Goal: Transaction & Acquisition: Purchase product/service

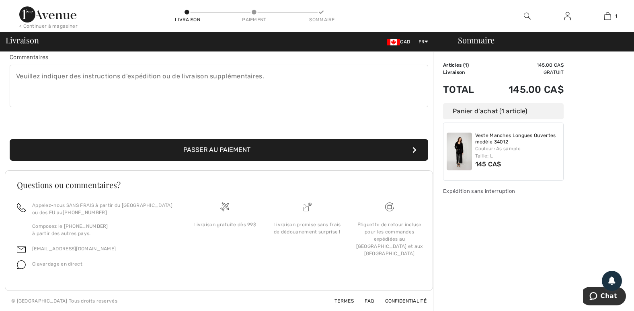
click at [464, 154] on img at bounding box center [458, 152] width 25 height 38
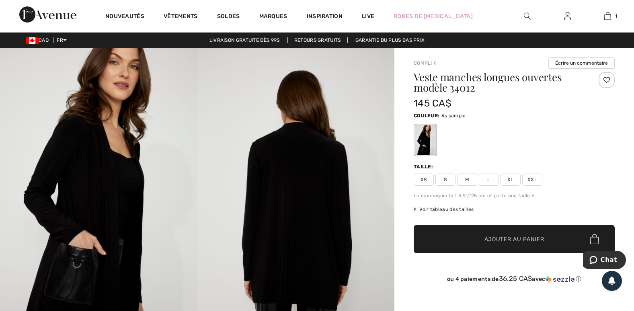
click at [486, 178] on span "L" at bounding box center [489, 180] width 20 height 12
click at [69, 266] on img at bounding box center [98, 196] width 197 height 296
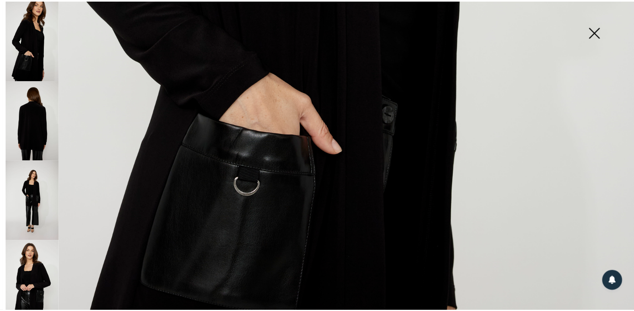
scroll to position [522, 0]
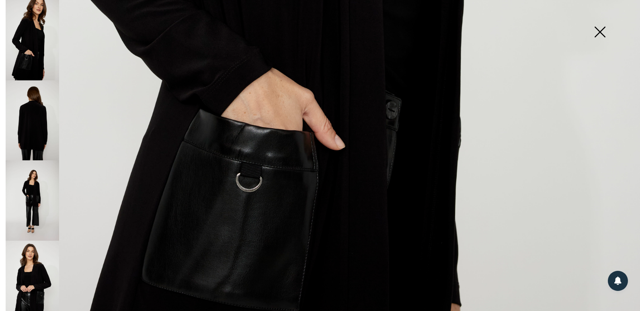
click at [596, 24] on img at bounding box center [600, 32] width 40 height 41
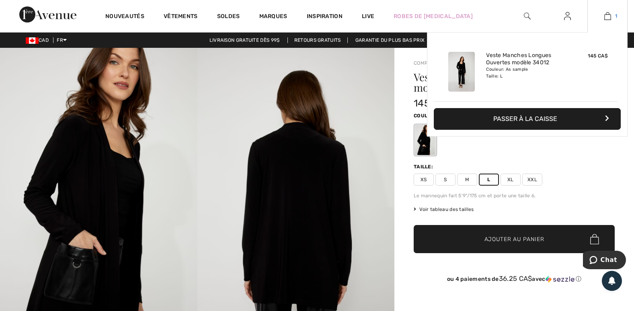
click at [608, 14] on img at bounding box center [607, 16] width 7 height 10
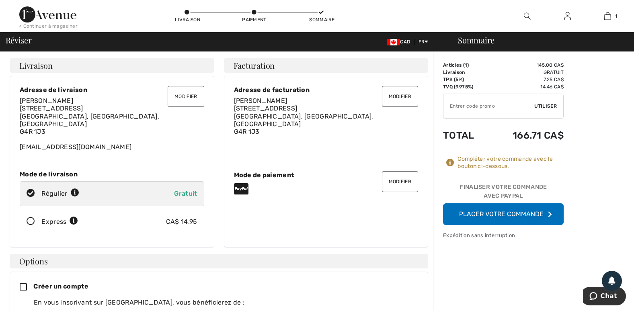
click at [239, 182] on icon at bounding box center [241, 188] width 14 height 13
click at [397, 176] on button "Modifier" at bounding box center [400, 181] width 36 height 21
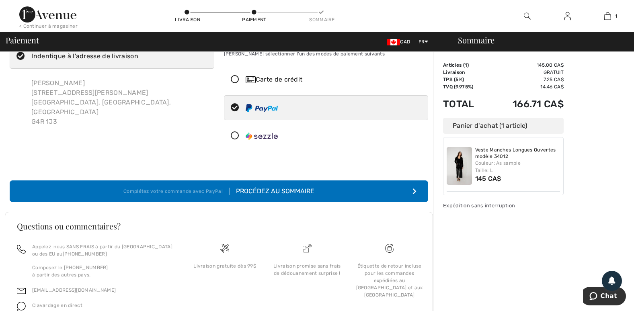
click at [414, 188] on icon "submit" at bounding box center [414, 191] width 4 height 6
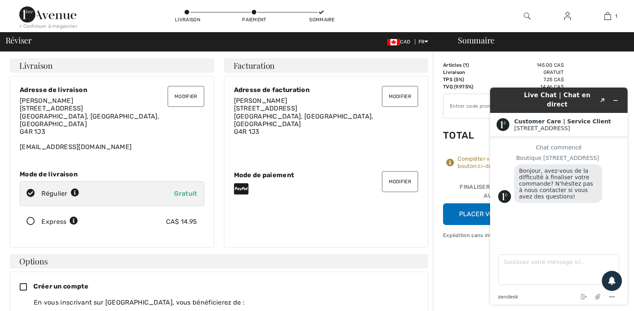
click at [513, 272] on textarea "Saisissez votre message ici..." at bounding box center [558, 269] width 121 height 31
type textarea "merci"
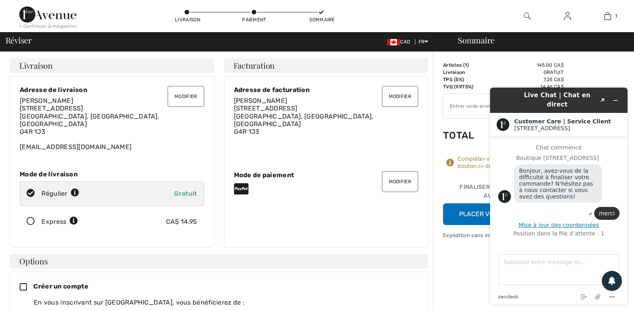
drag, startPoint x: 450, startPoint y: 257, endPoint x: 398, endPoint y: 223, distance: 62.6
click at [398, 223] on div "Modifier Adresse de facturation Olivette Lévesque 20 Rue Comeau Sept-Îles, QC, …" at bounding box center [326, 162] width 205 height 172
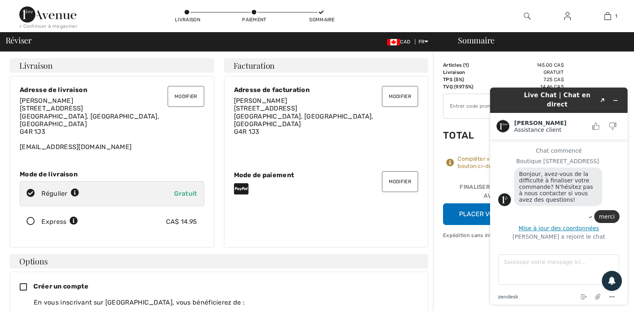
click at [617, 98] on icon "Réduire le widget" at bounding box center [615, 101] width 6 height 6
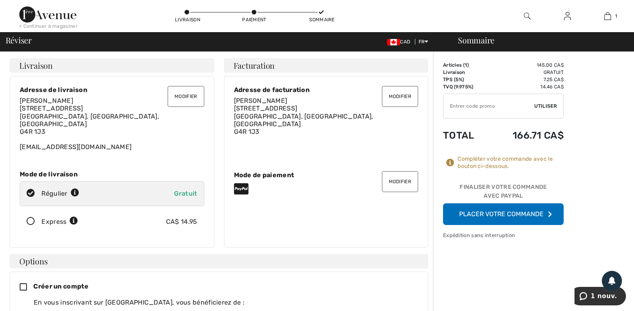
click at [501, 214] on button "Placer votre commande" at bounding box center [503, 214] width 121 height 22
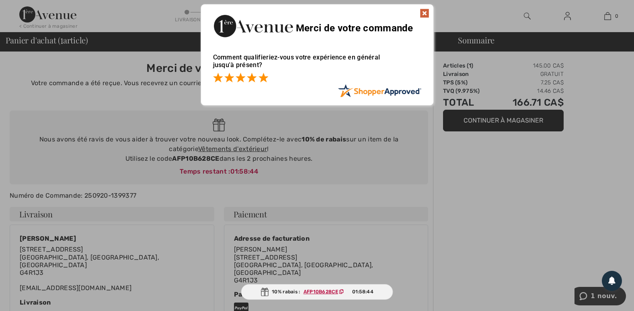
click at [262, 74] on span at bounding box center [263, 78] width 10 height 10
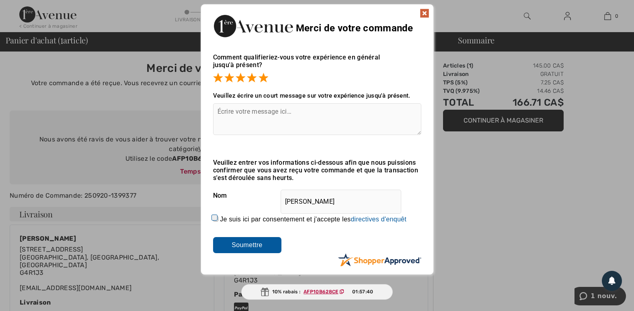
click at [240, 111] on textarea at bounding box center [317, 119] width 208 height 32
type textarea "merci de l'aide proposé"
click at [290, 290] on div "10% rabais : AFP10B628CE 01:56:56" at bounding box center [317, 292] width 152 height 16
click at [423, 15] on img at bounding box center [425, 13] width 10 height 10
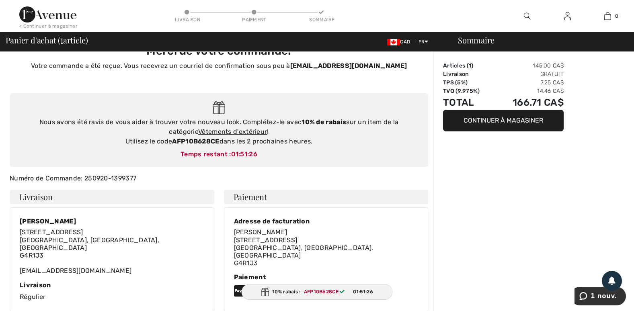
scroll to position [12, 0]
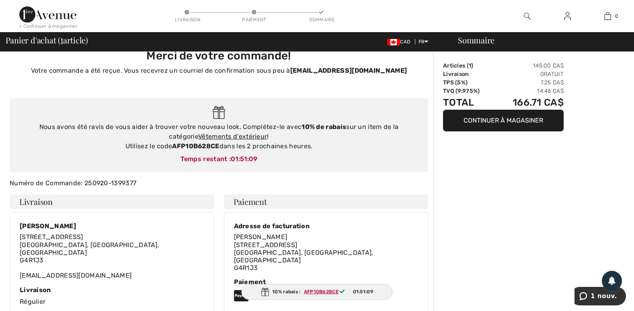
drag, startPoint x: 389, startPoint y: 133, endPoint x: 408, endPoint y: 133, distance: 18.5
click at [408, 133] on div "Nous avons été ravis de vous aider à trouver votre nouveau look. Complétez-le a…" at bounding box center [219, 136] width 402 height 29
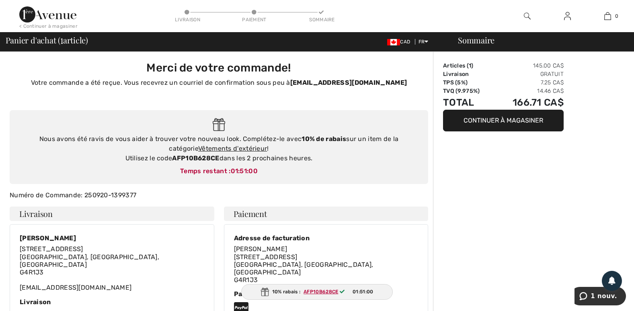
scroll to position [0, 0]
drag, startPoint x: 172, startPoint y: 159, endPoint x: 221, endPoint y: 155, distance: 49.6
click at [221, 155] on div "Nous avons été ravis de vous aider à trouver votre nouveau look. Complétez-le a…" at bounding box center [219, 149] width 402 height 29
drag, startPoint x: 221, startPoint y: 155, endPoint x: 213, endPoint y: 157, distance: 9.1
copy div "AFP10B628CE"
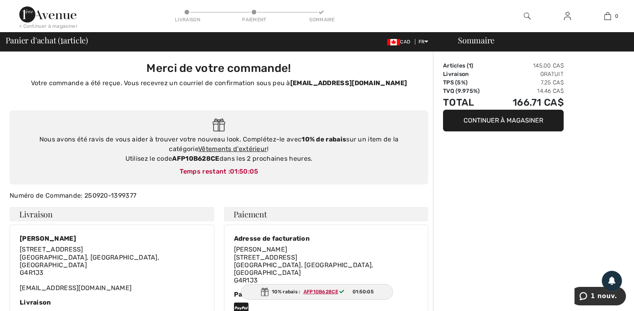
click at [38, 130] on div "Nous avons été ravis de vous aider à trouver votre nouveau look. Complétez-le a…" at bounding box center [219, 148] width 418 height 74
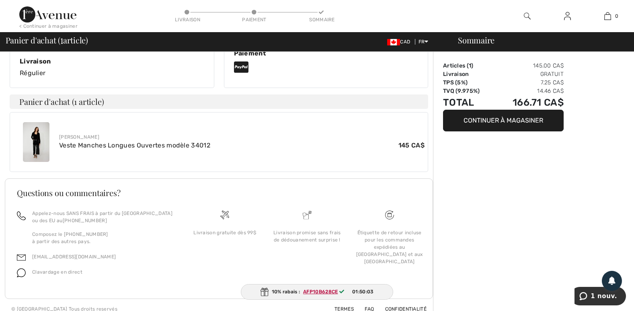
scroll to position [242, 0]
click at [62, 13] on img at bounding box center [47, 14] width 57 height 16
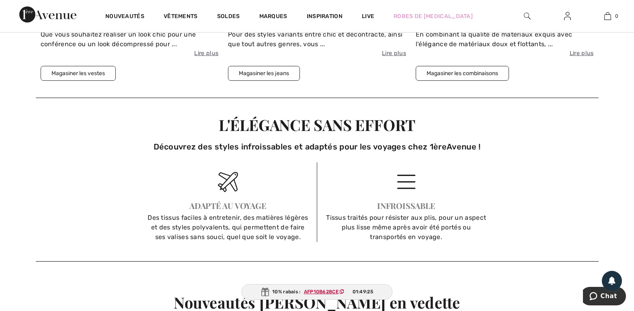
scroll to position [1170, 0]
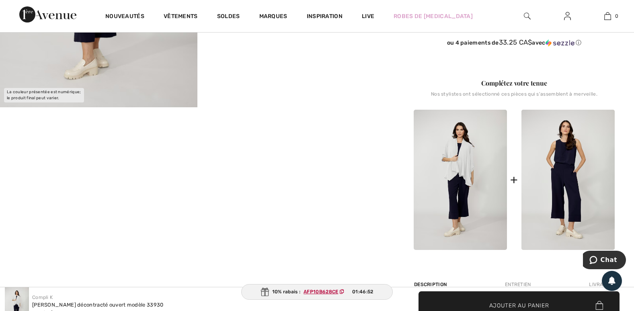
scroll to position [241, 0]
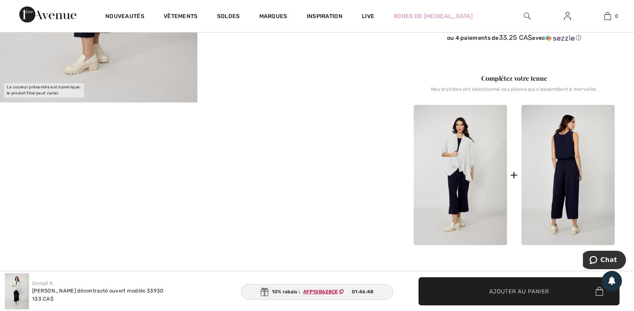
click at [561, 147] on img at bounding box center [567, 175] width 93 height 140
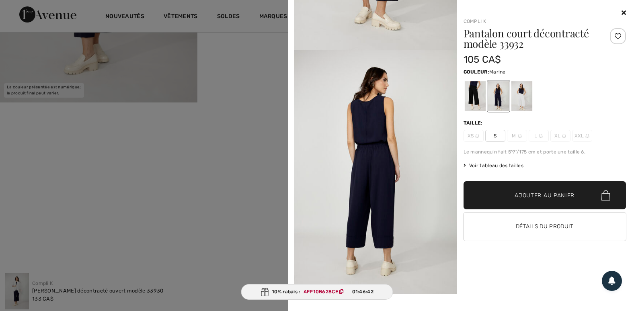
scroll to position [201, 0]
